Goal: Task Accomplishment & Management: Complete application form

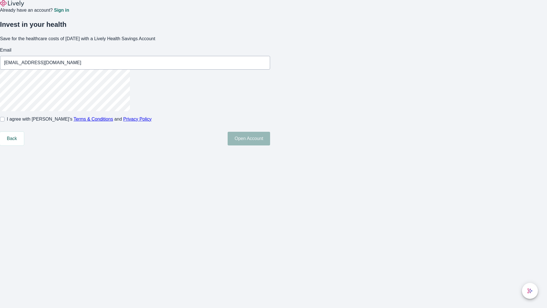
click at [5, 121] on input "I agree with Lively’s Terms & Conditions and Privacy Policy" at bounding box center [2, 119] width 5 height 5
checkbox input "true"
click at [270, 145] on button "Open Account" at bounding box center [249, 139] width 42 height 14
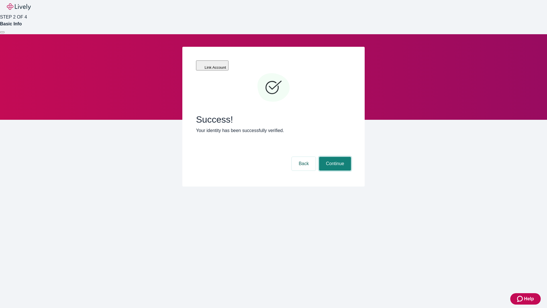
click at [334, 157] on button "Continue" at bounding box center [335, 164] width 32 height 14
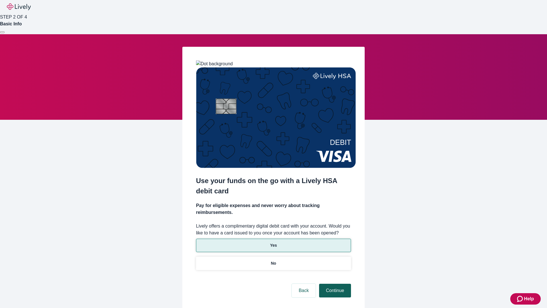
click at [273, 242] on p "Yes" at bounding box center [273, 245] width 7 height 6
click at [334, 284] on button "Continue" at bounding box center [335, 291] width 32 height 14
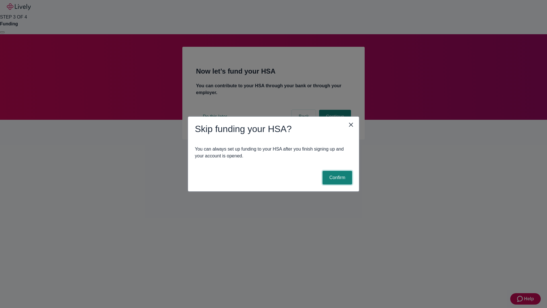
click at [337, 178] on button "Confirm" at bounding box center [338, 178] width 30 height 14
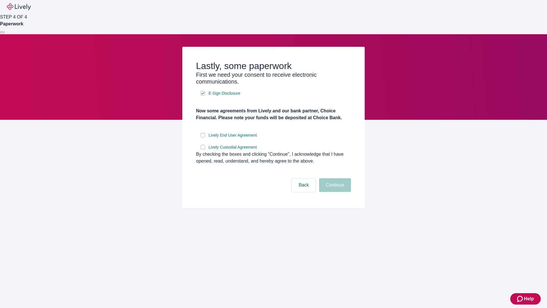
click at [203, 137] on input "Lively End User Agreement" at bounding box center [203, 135] width 5 height 5
checkbox input "true"
click at [203, 149] on input "Lively Custodial Agreement" at bounding box center [203, 147] width 5 height 5
checkbox input "true"
click at [334, 192] on button "Continue" at bounding box center [335, 185] width 32 height 14
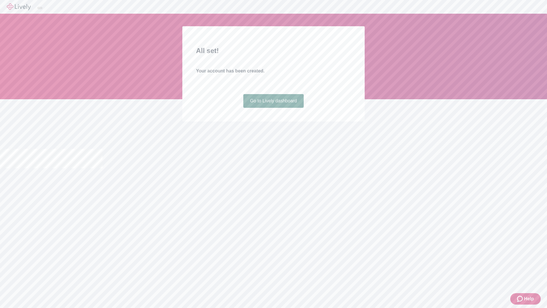
click at [273, 108] on link "Go to Lively dashboard" at bounding box center [273, 101] width 61 height 14
